Goal: Complete application form

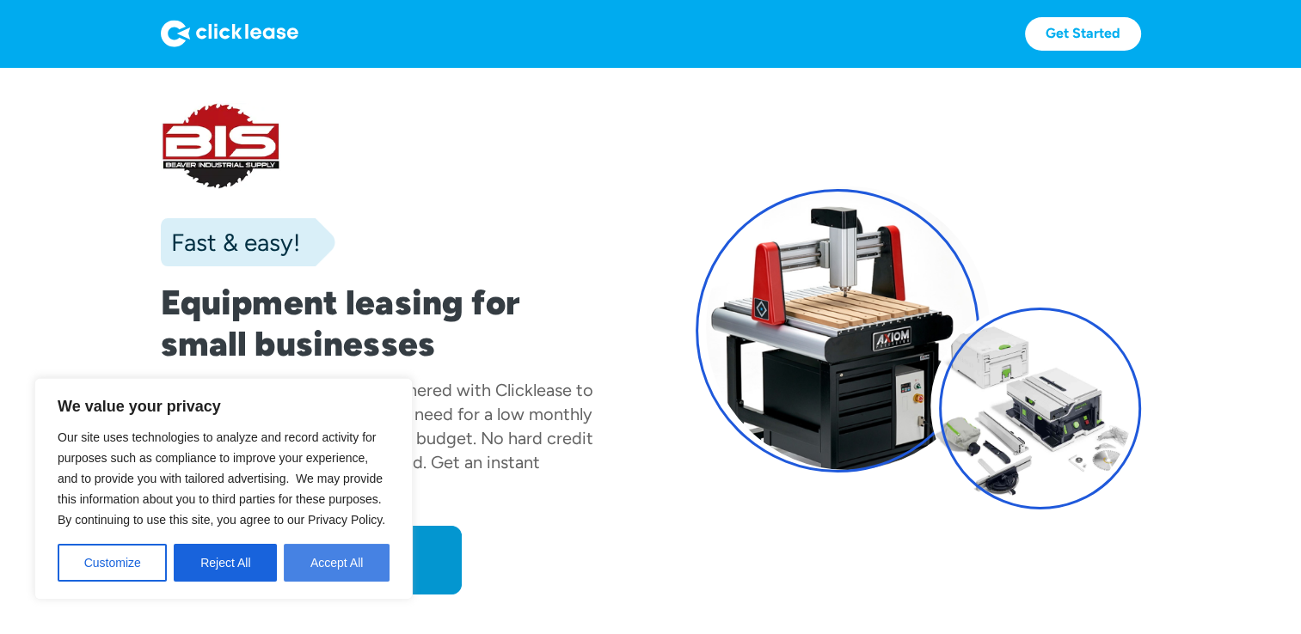
click at [334, 574] on button "Accept All" at bounding box center [337, 563] width 106 height 38
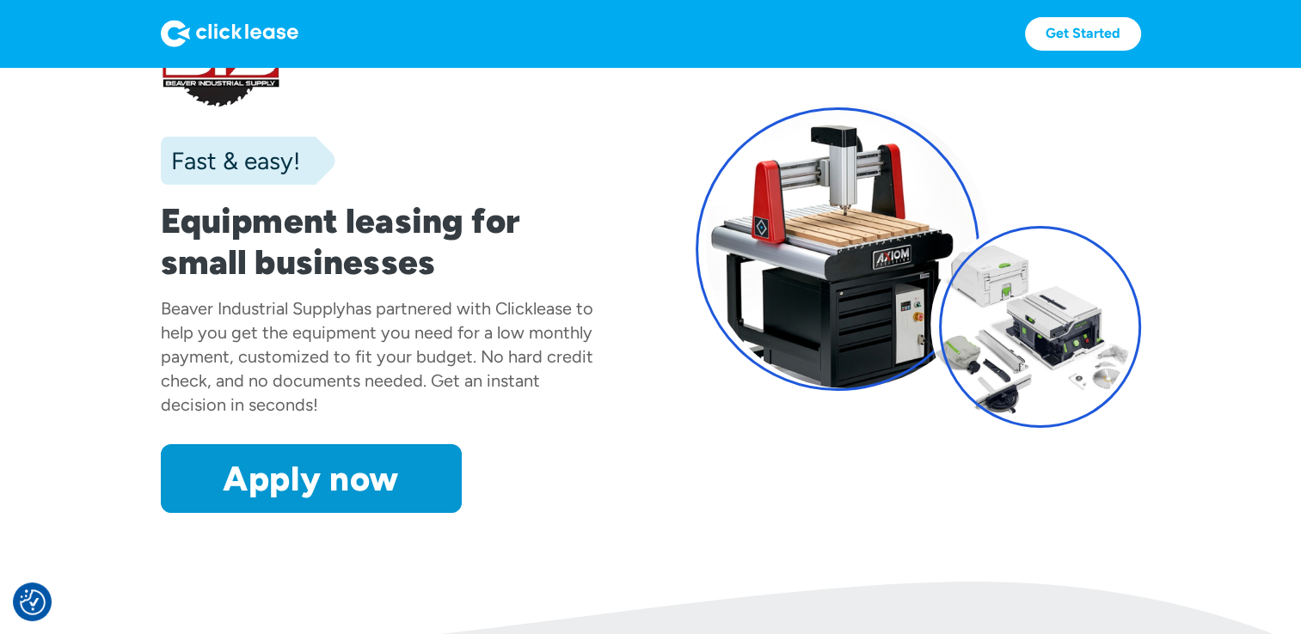
scroll to position [81, 0]
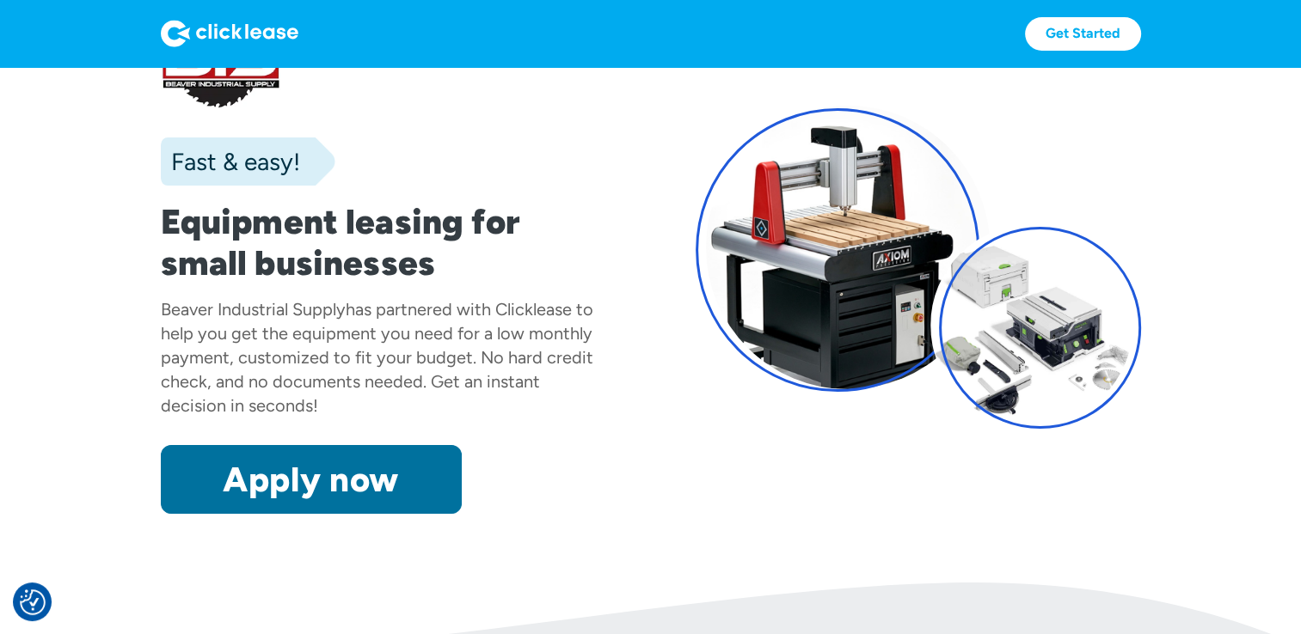
click at [305, 472] on link "Apply now" at bounding box center [311, 479] width 301 height 69
